Goal: Task Accomplishment & Management: Use online tool/utility

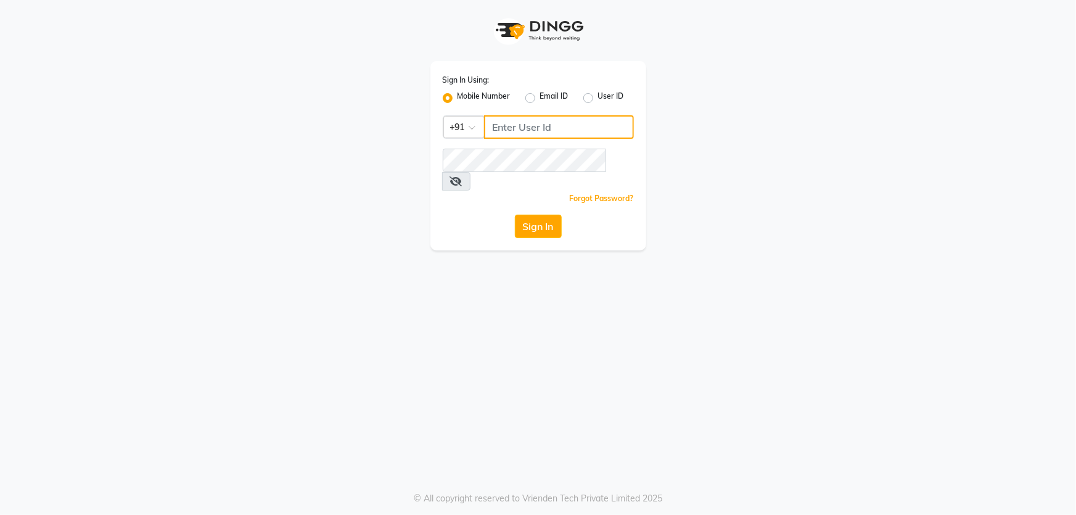
click at [564, 133] on input "Username" at bounding box center [559, 126] width 150 height 23
click at [546, 132] on input "7439836561" at bounding box center [559, 126] width 150 height 23
type input "7439836561"
click at [548, 215] on button "Sign In" at bounding box center [538, 226] width 47 height 23
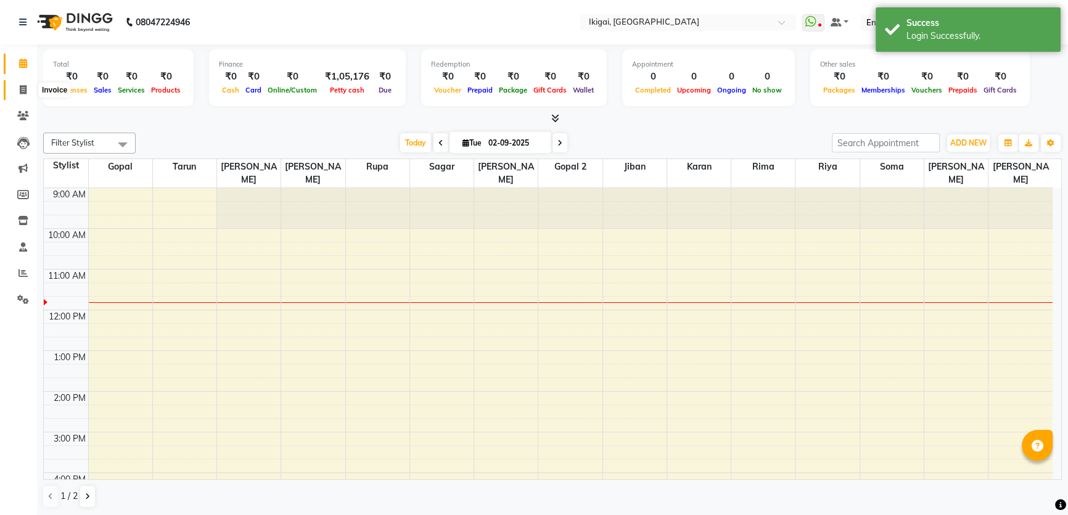
click at [20, 86] on icon at bounding box center [23, 89] width 7 height 9
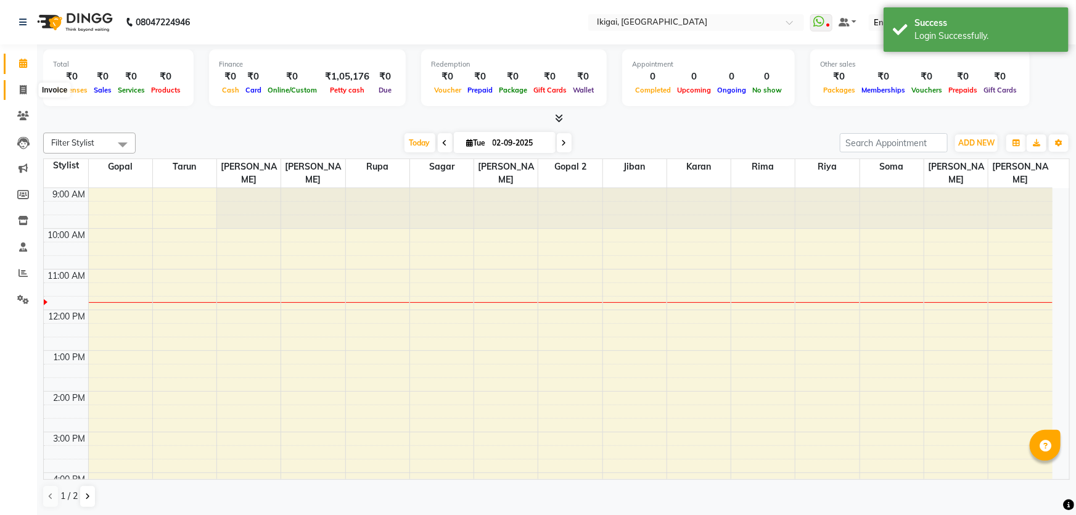
select select "4429"
select select "service"
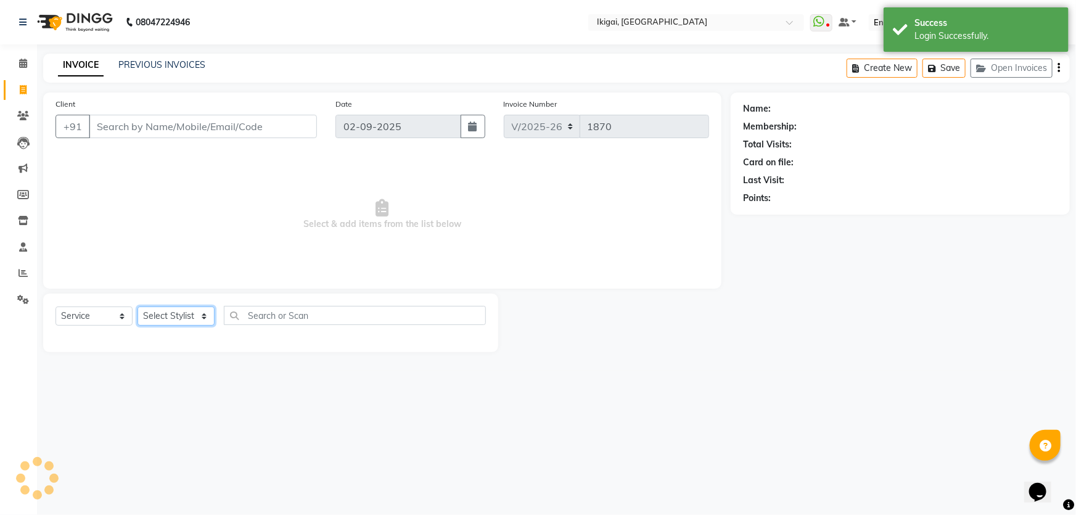
click at [183, 317] on select "Select Stylist" at bounding box center [176, 316] width 77 height 19
select select "24732"
click at [138, 307] on select "Select Stylist [PERSON_NAME] gopal 2 [PERSON_NAME] [PERSON_NAME] [PERSON_NAME] …" at bounding box center [176, 316] width 77 height 19
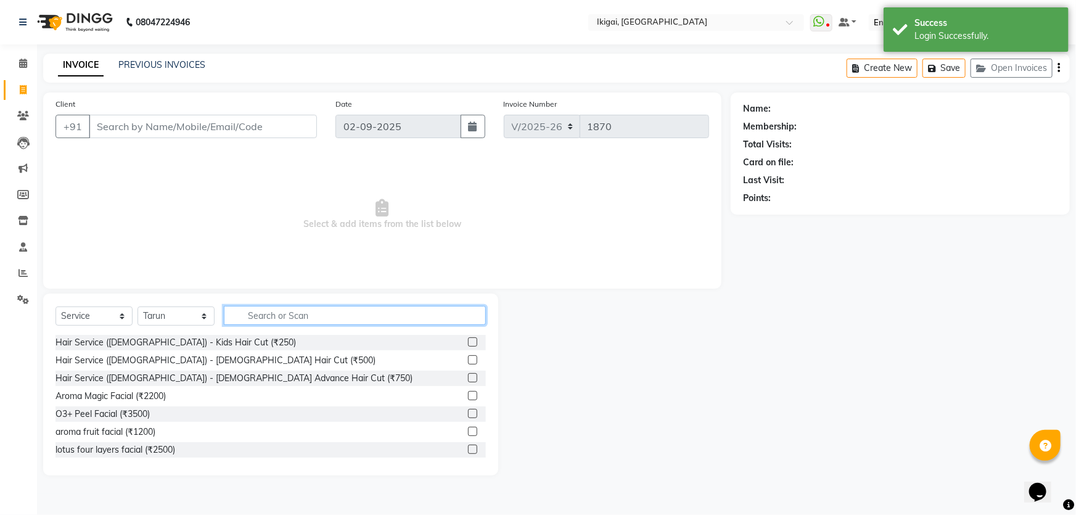
click at [302, 318] on input "text" at bounding box center [355, 315] width 262 height 19
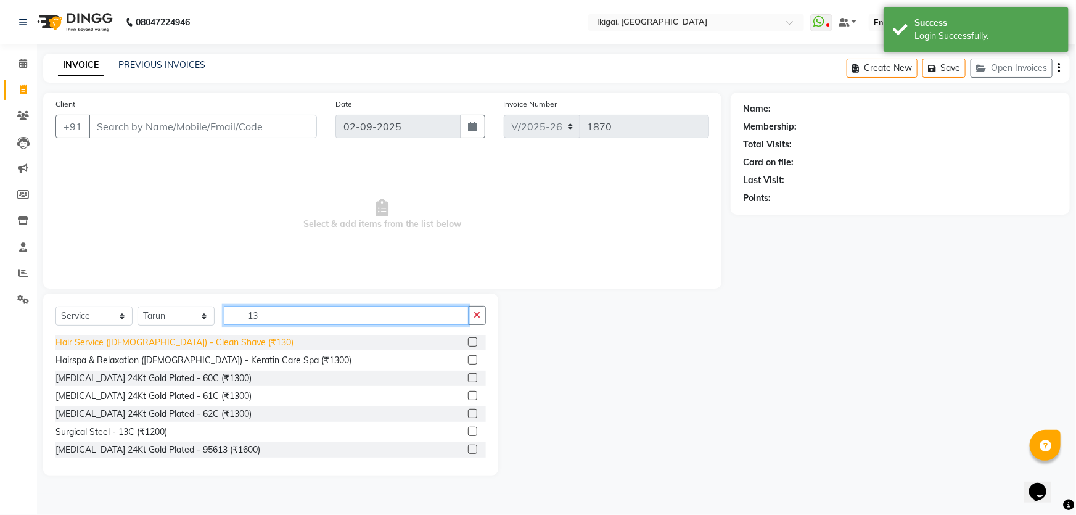
type input "13"
click at [206, 339] on div "Hair Service ([DEMOGRAPHIC_DATA]) - Clean Shave (₹130)" at bounding box center [175, 342] width 238 height 13
checkbox input "false"
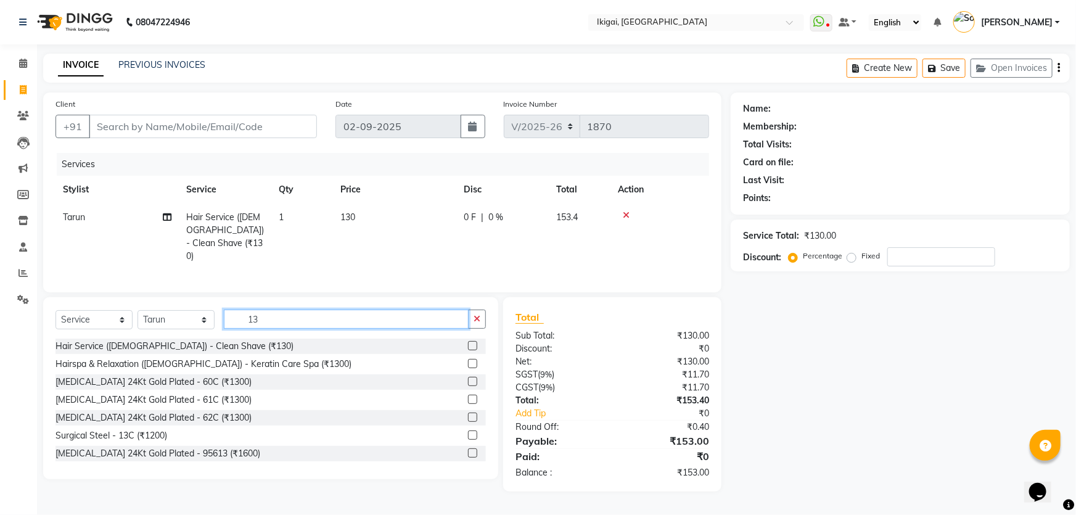
click at [249, 313] on input "13" at bounding box center [346, 319] width 245 height 19
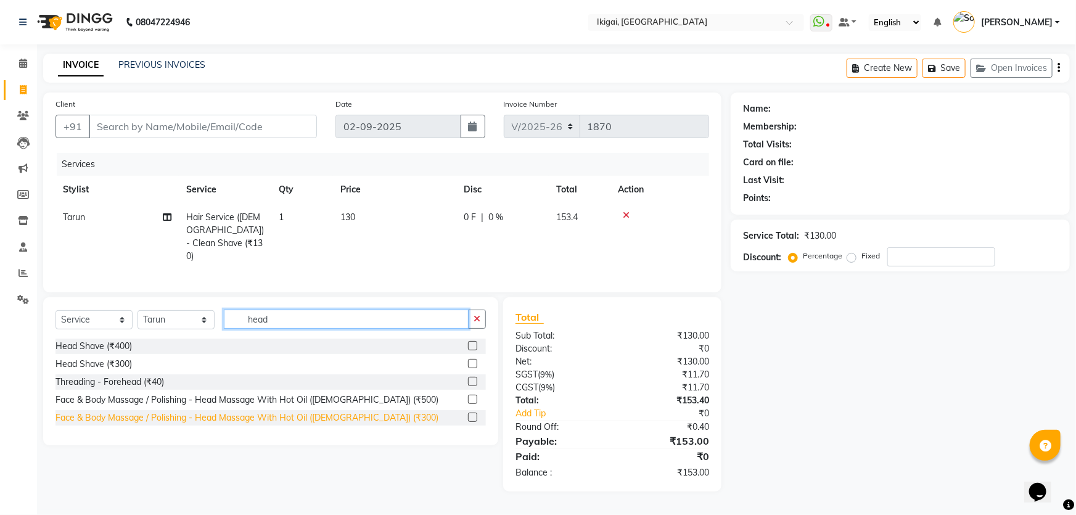
type input "head"
click at [295, 412] on div "Face & Body Massage / Polishing - Head Massage With Hot Oil ([DEMOGRAPHIC_DATA]…" at bounding box center [247, 417] width 383 height 13
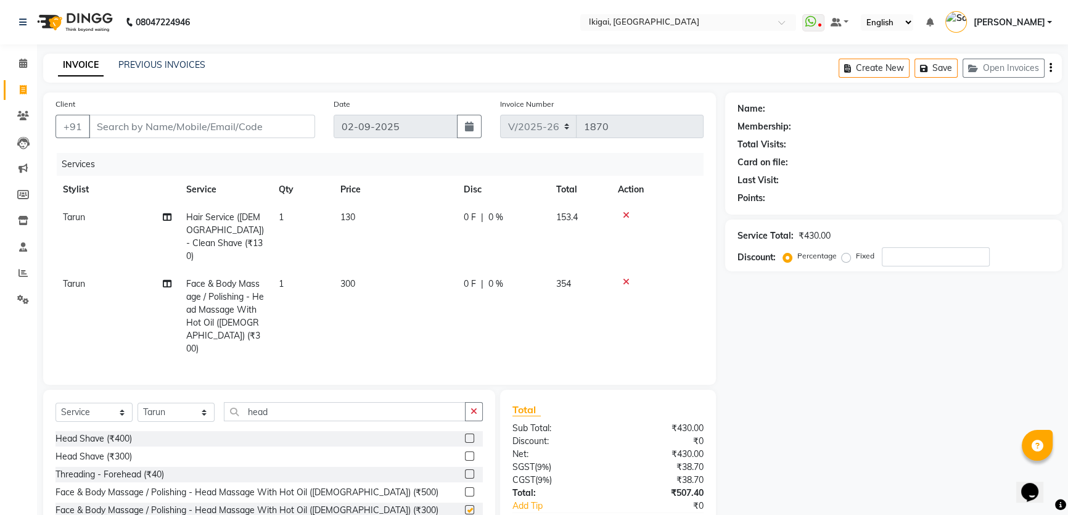
checkbox input "false"
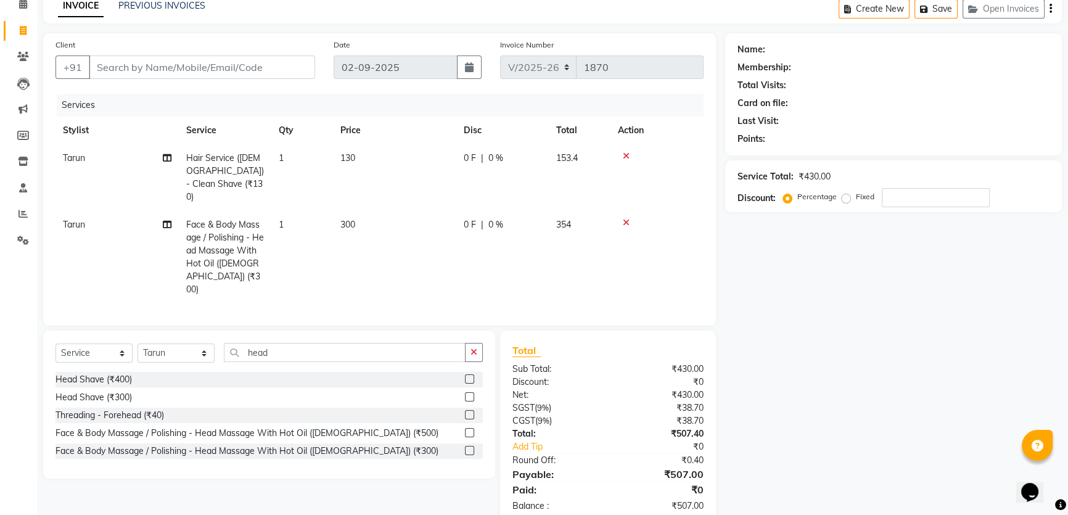
scroll to position [70, 0]
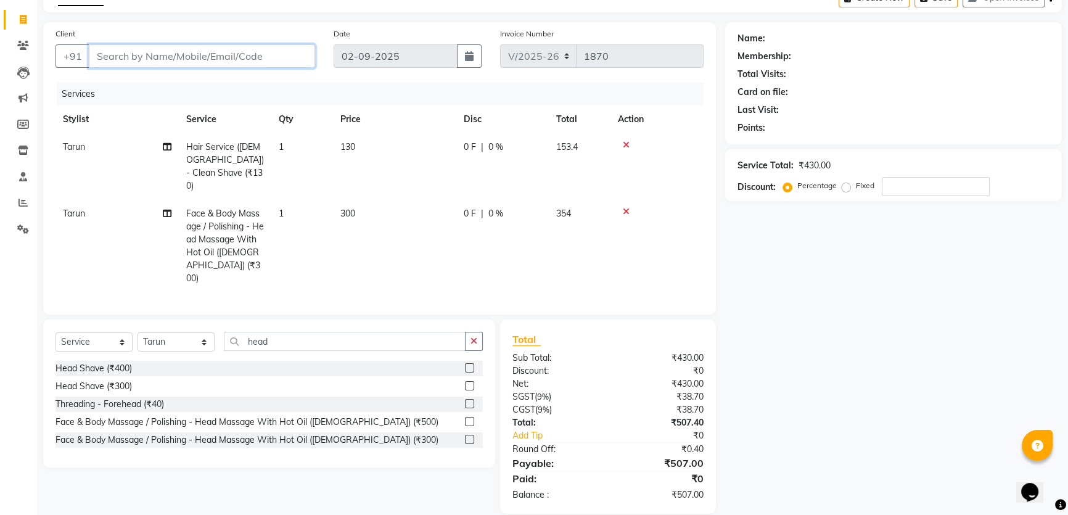
click at [225, 57] on input "Client" at bounding box center [202, 55] width 226 height 23
type input "9"
type input "0"
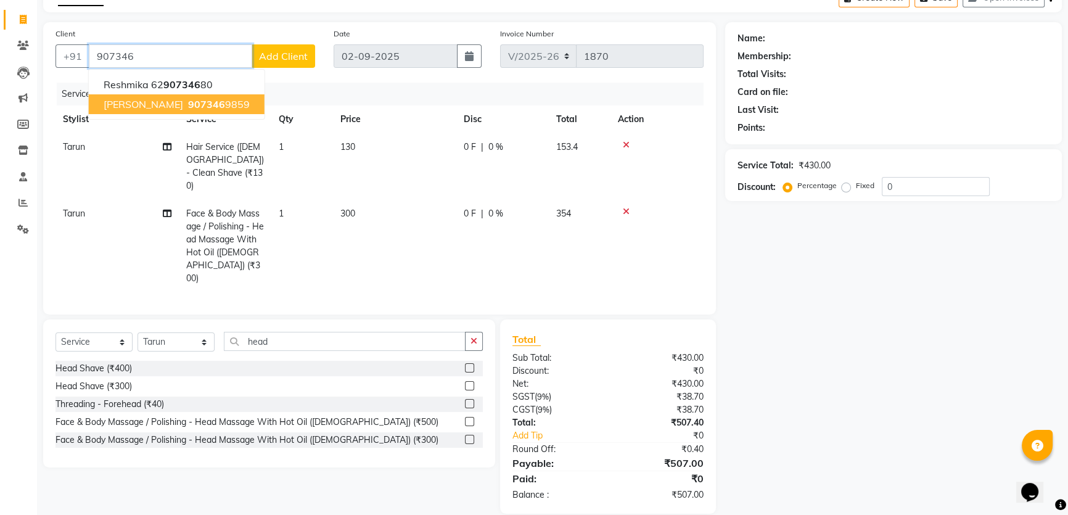
click at [207, 97] on button "[PERSON_NAME] 907346 9859" at bounding box center [177, 104] width 176 height 20
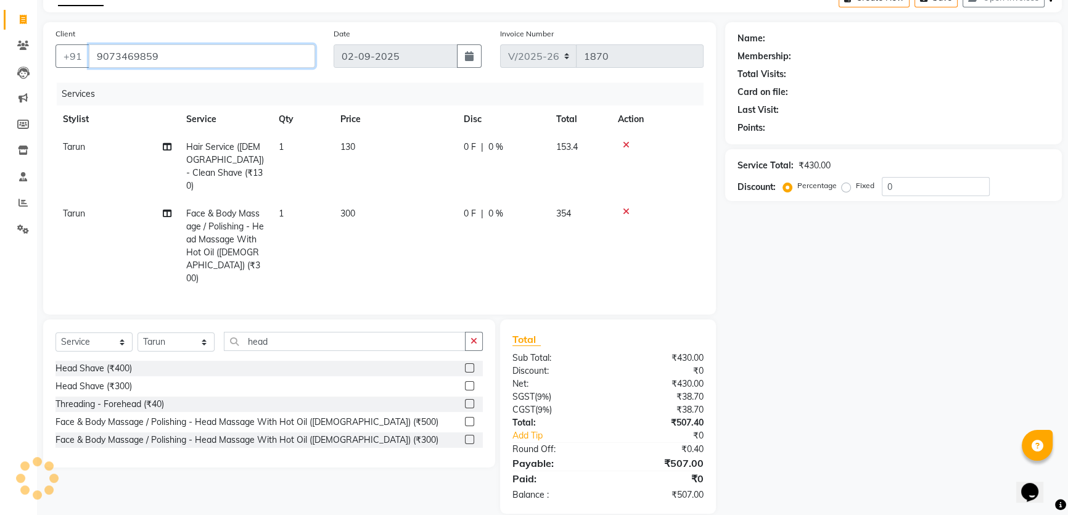
type input "9073469859"
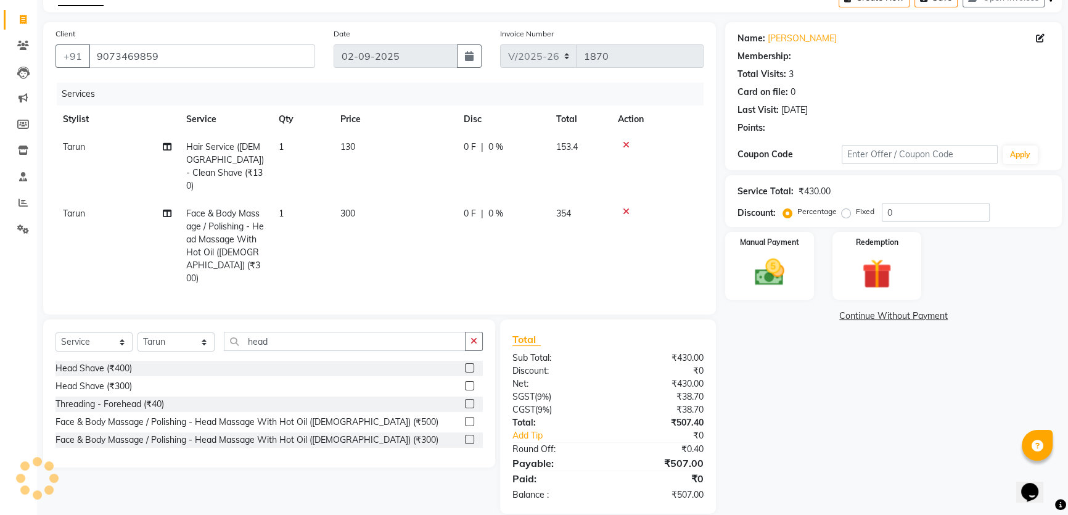
select select "1: Object"
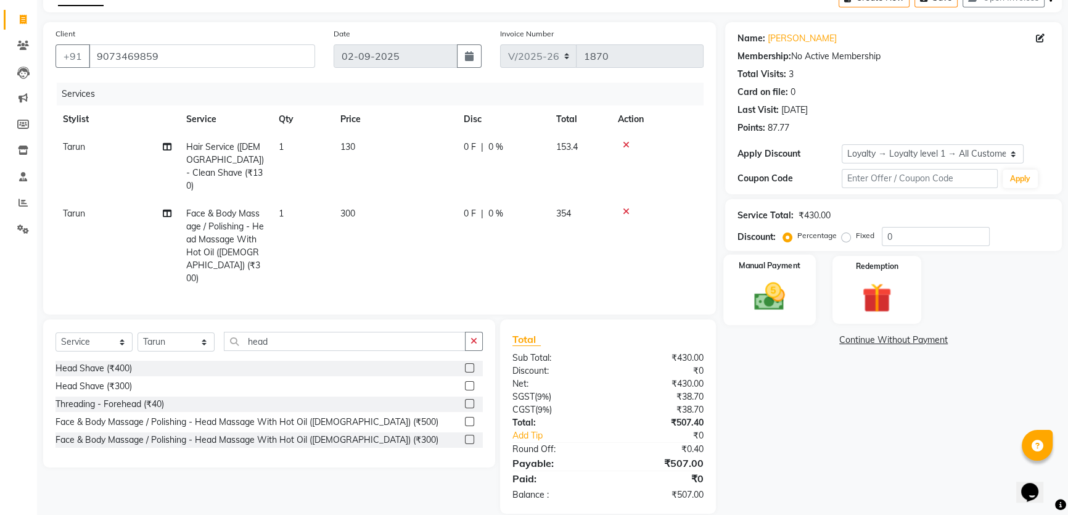
click at [770, 299] on img at bounding box center [770, 296] width 50 height 35
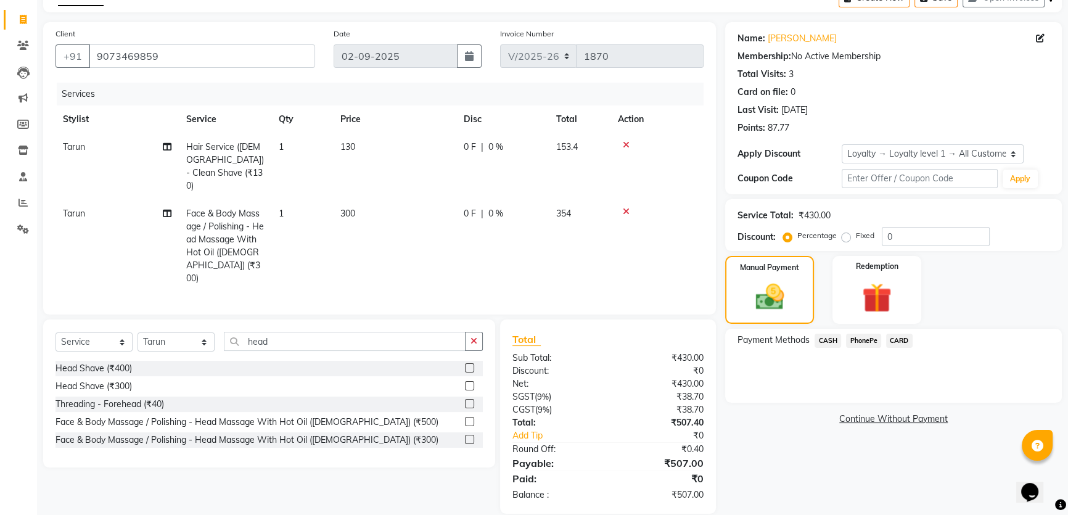
click at [828, 341] on span "CASH" at bounding box center [828, 341] width 27 height 14
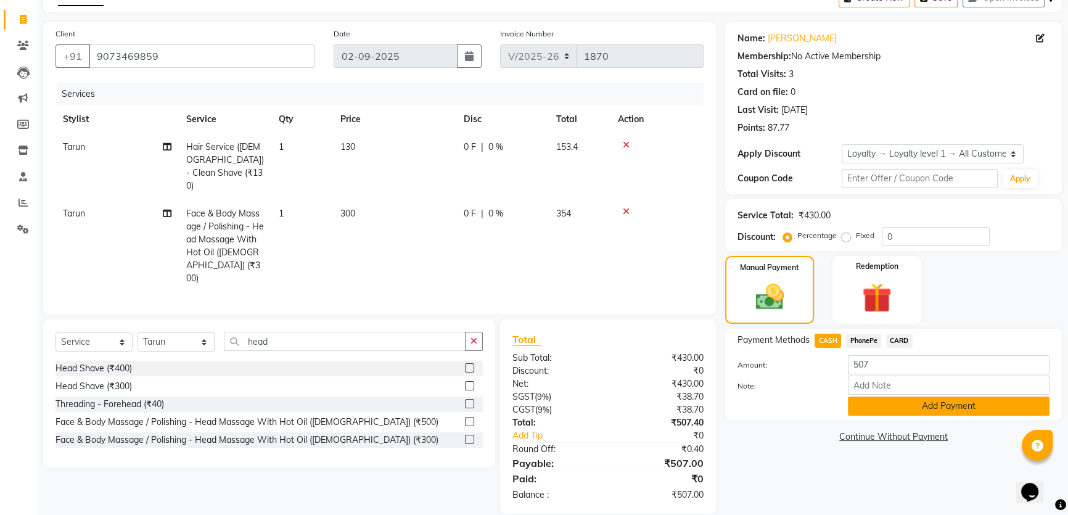
click at [886, 409] on button "Add Payment" at bounding box center [949, 406] width 202 height 19
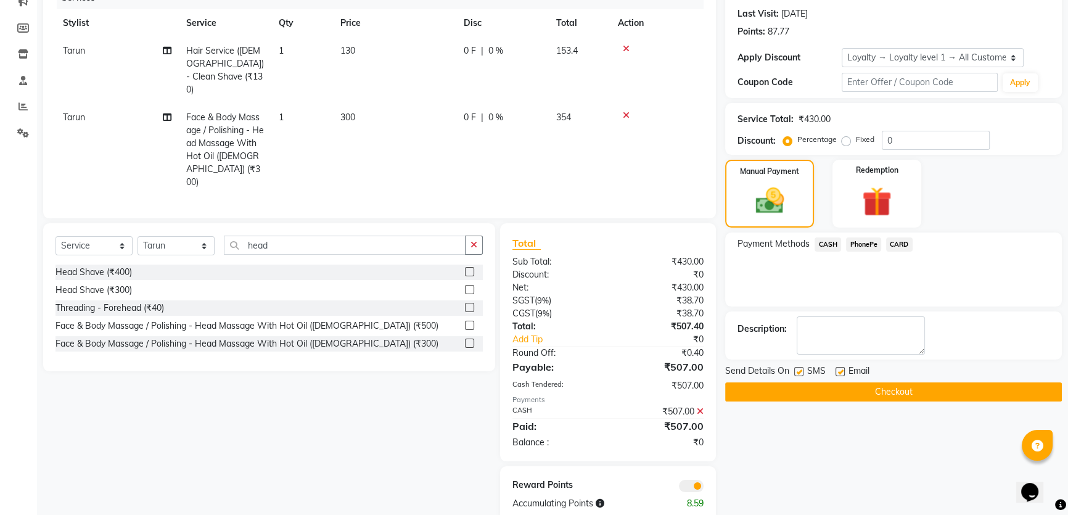
scroll to position [175, 0]
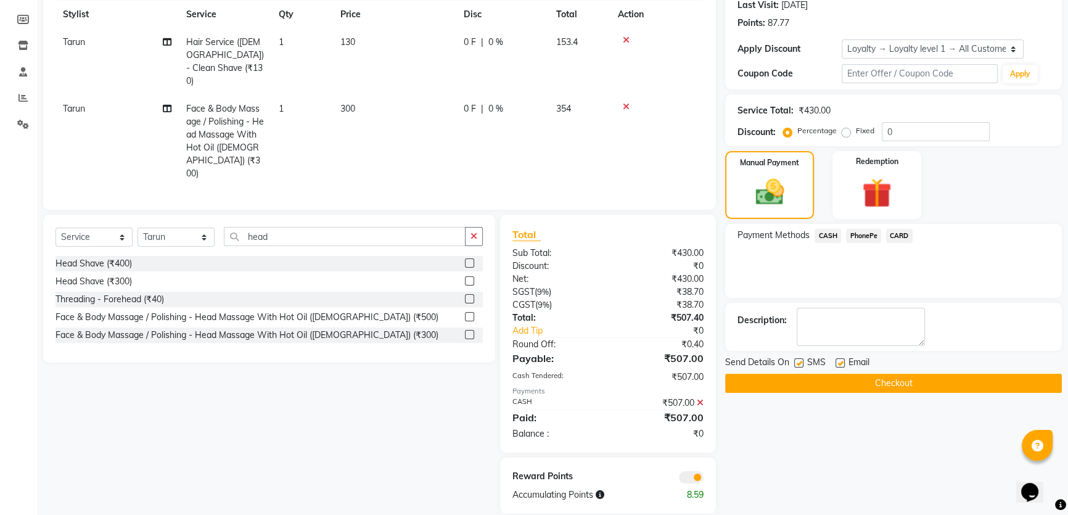
click at [870, 379] on button "Checkout" at bounding box center [893, 383] width 337 height 19
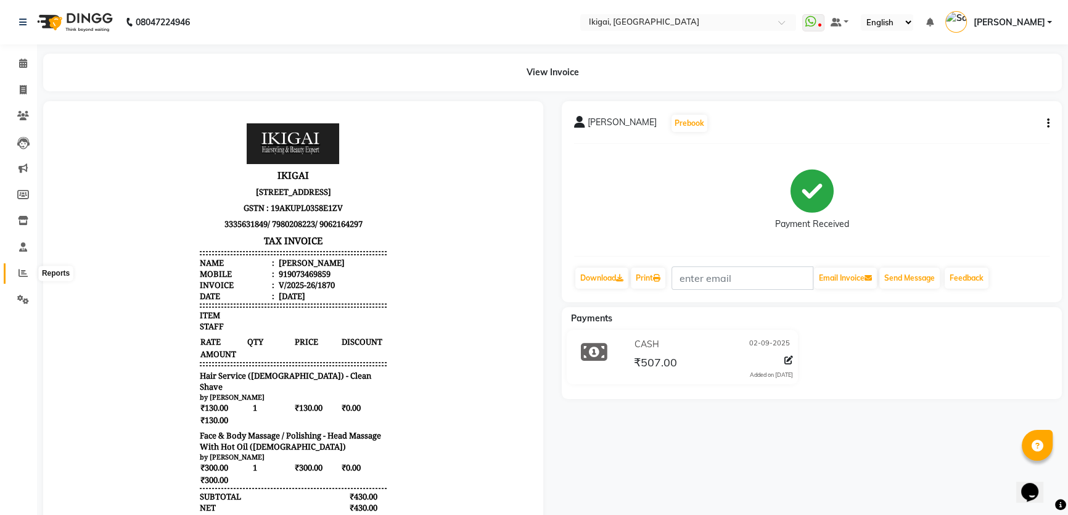
click at [22, 271] on icon at bounding box center [23, 272] width 9 height 9
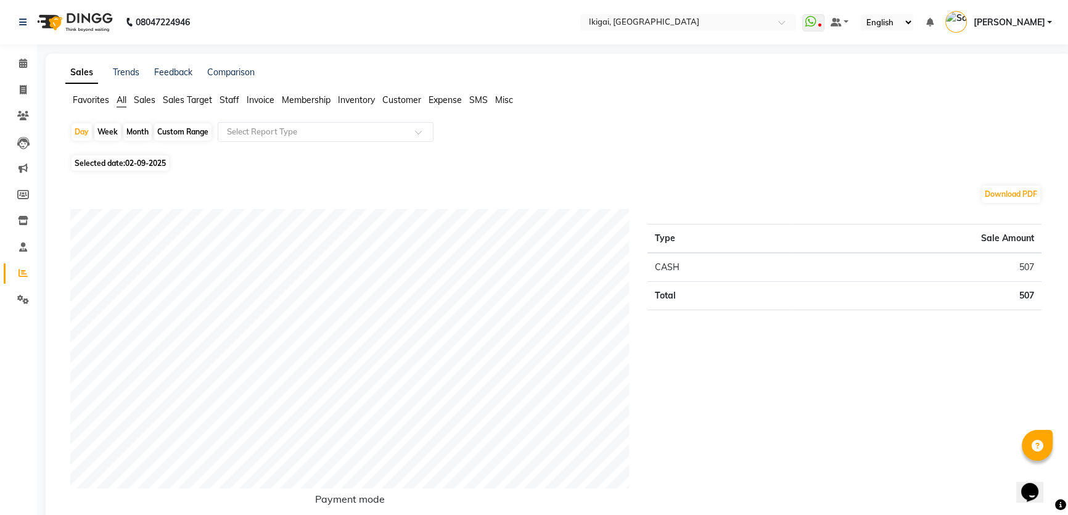
click at [230, 101] on span "Staff" at bounding box center [230, 99] width 20 height 11
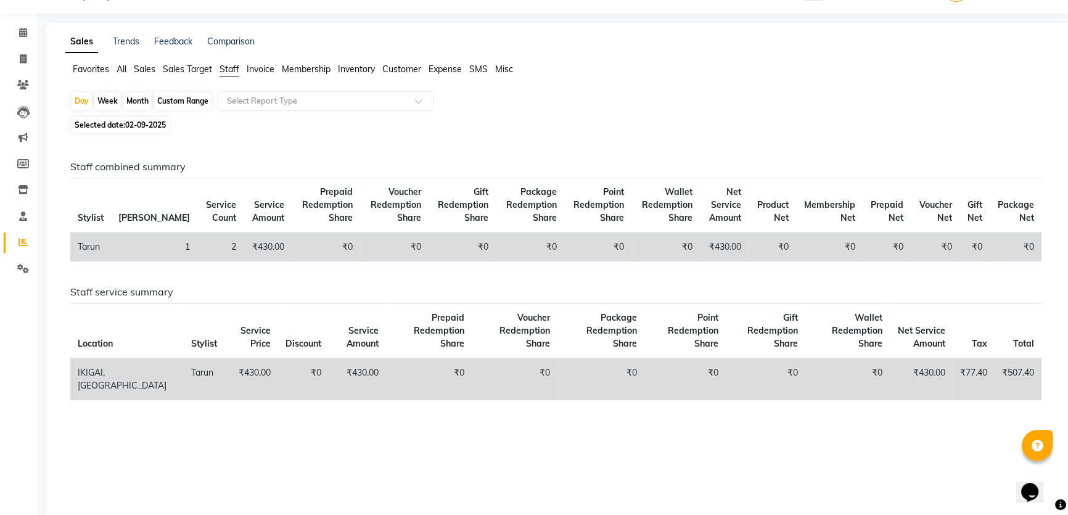
scroll to position [54, 0]
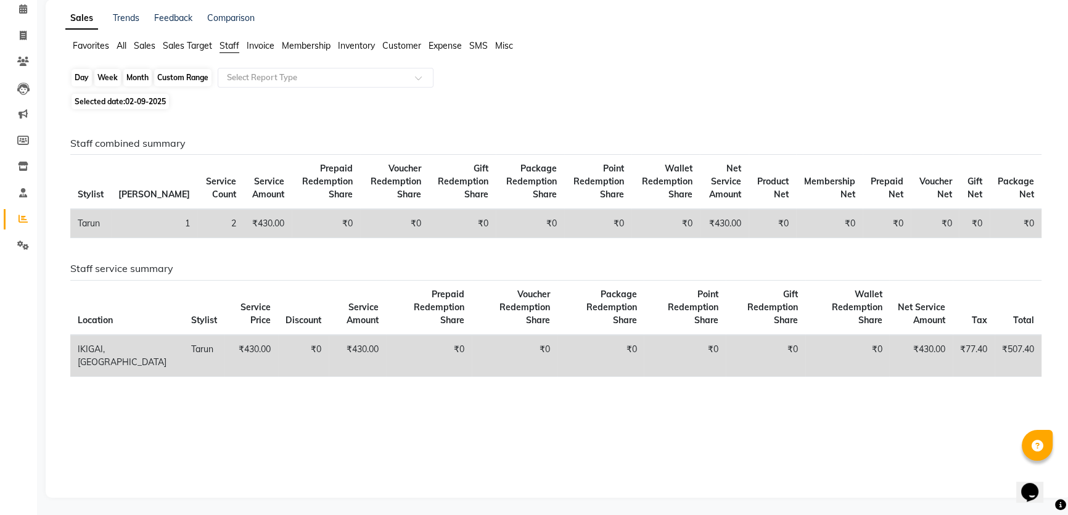
click at [80, 75] on div "Day" at bounding box center [82, 77] width 20 height 17
select select "9"
select select "2025"
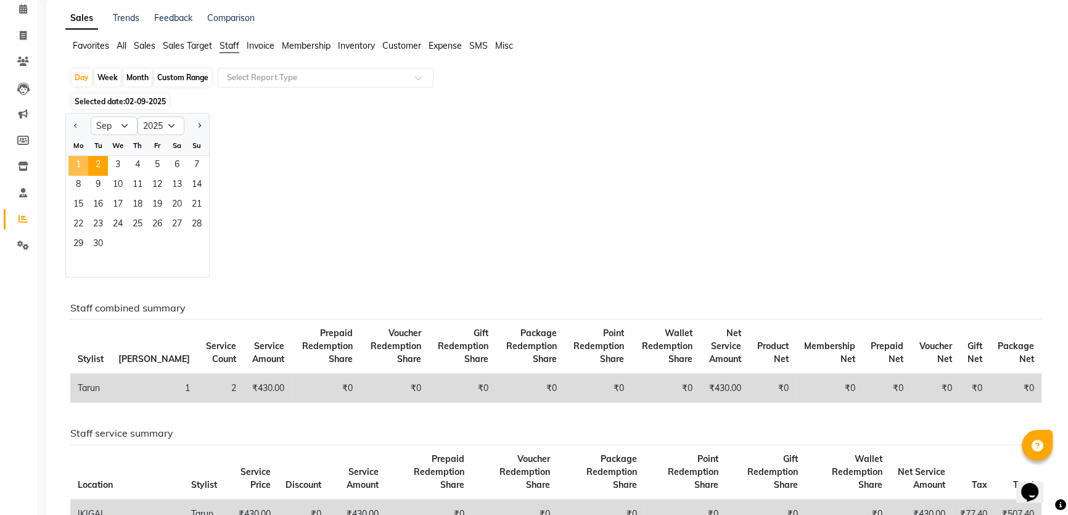
click at [79, 163] on span "1" at bounding box center [78, 166] width 20 height 20
